Goal: Find specific page/section: Find specific page/section

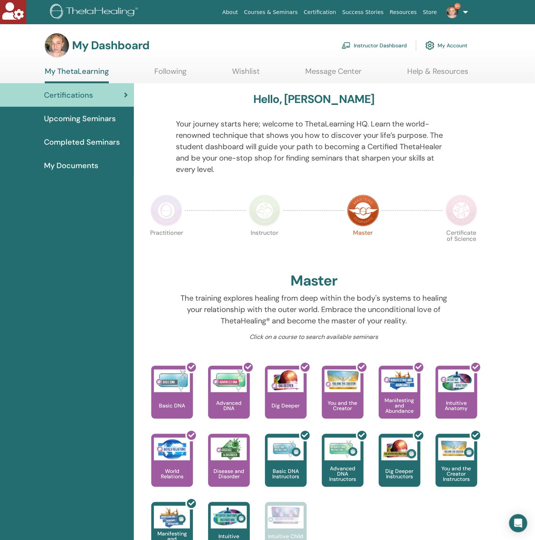
click at [372, 45] on link "Instructor Dashboard" at bounding box center [373, 45] width 65 height 17
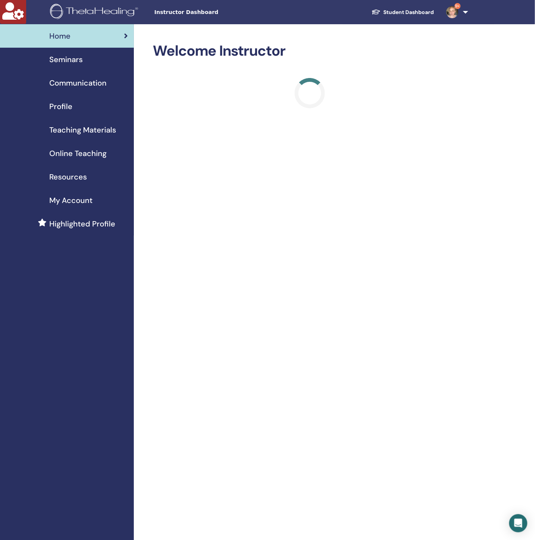
click at [75, 61] on span "Seminars" at bounding box center [65, 59] width 33 height 11
